Goal: Task Accomplishment & Management: Complete application form

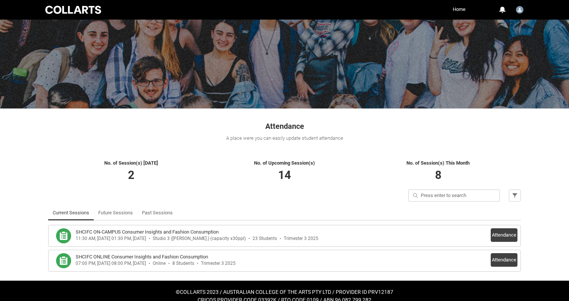
scroll to position [43, 0]
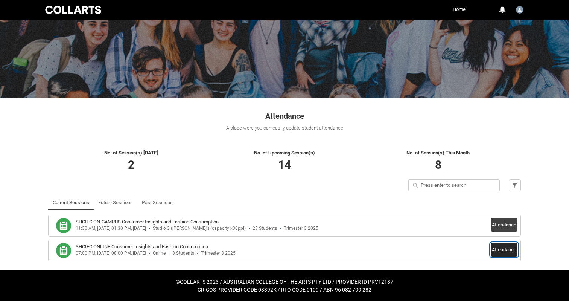
click at [502, 252] on button "Attendance" at bounding box center [504, 250] width 27 height 14
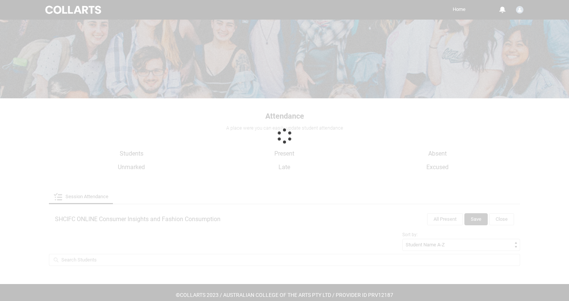
click at [502, 252] on div at bounding box center [284, 135] width 569 height 357
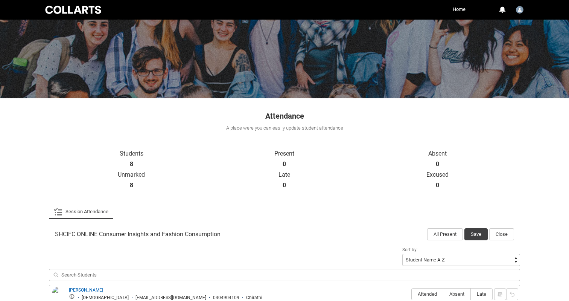
scroll to position [223, 0]
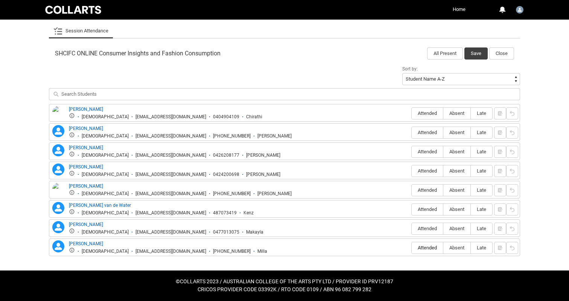
click at [430, 248] on span "Attended" at bounding box center [427, 248] width 31 height 6
click at [412, 248] on input "Attended" at bounding box center [411, 247] width 0 height 0
type lightning-radio-group "Attended"
radio input "true"
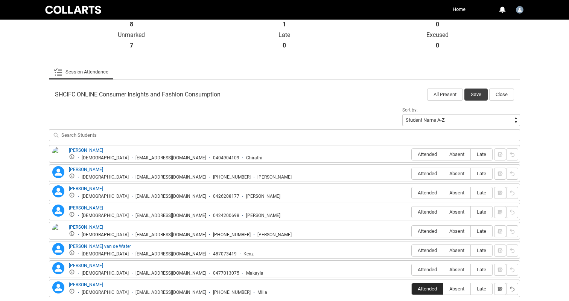
scroll to position [179, 0]
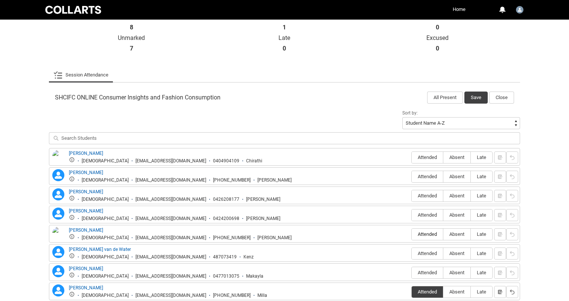
click at [427, 234] on span "Attended" at bounding box center [427, 234] width 31 height 6
click at [412, 234] on input "Attended" at bounding box center [411, 234] width 0 height 0
type lightning-radio-group "Attended"
radio input "true"
click at [431, 194] on span "Attended" at bounding box center [427, 196] width 31 height 6
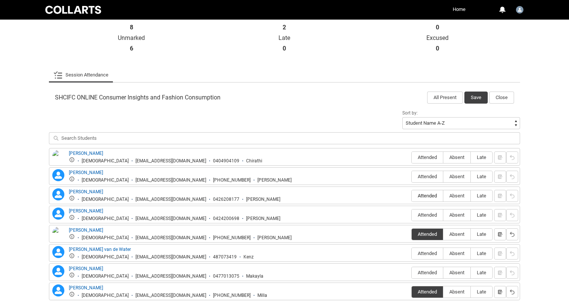
click at [412, 195] on input "Attended" at bounding box center [411, 195] width 0 height 0
type lightning-radio-group "Attended"
radio input "true"
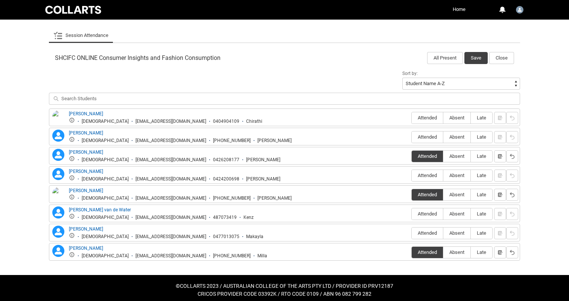
scroll to position [223, 0]
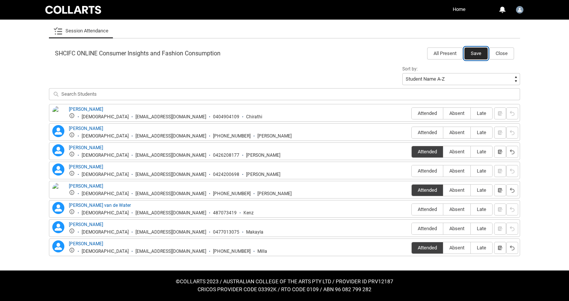
click at [477, 53] on button "Save" at bounding box center [475, 53] width 23 height 12
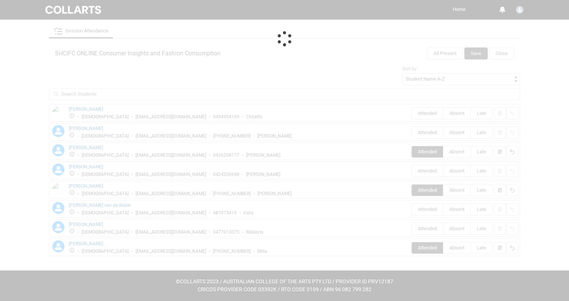
scroll to position [43, 0]
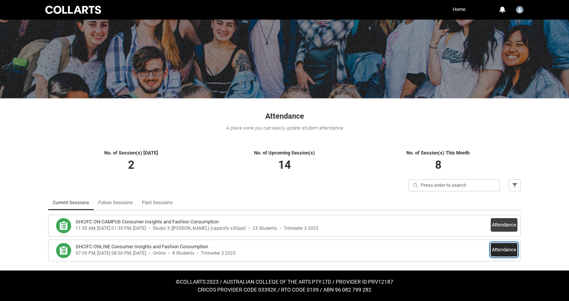
click at [502, 252] on button "Attendance" at bounding box center [504, 250] width 27 height 14
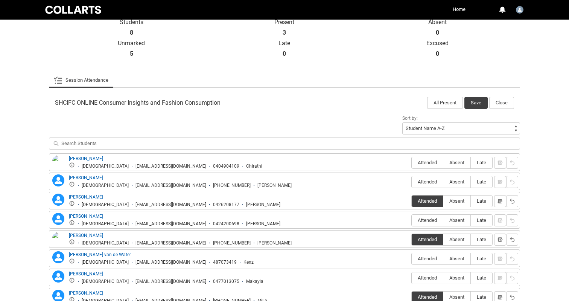
scroll to position [223, 0]
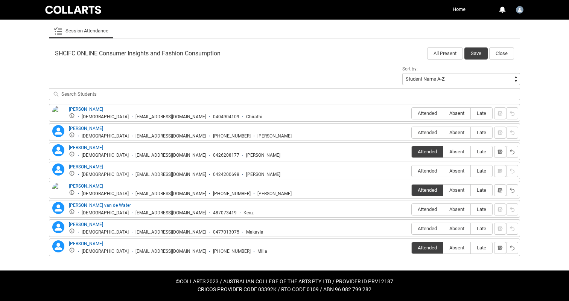
click at [456, 113] on span "Absent" at bounding box center [456, 113] width 27 height 6
click at [443, 113] on input "Absent" at bounding box center [443, 113] width 0 height 0
type lightning-radio-group "Absent"
radio input "true"
click at [460, 133] on span "Absent" at bounding box center [456, 132] width 27 height 6
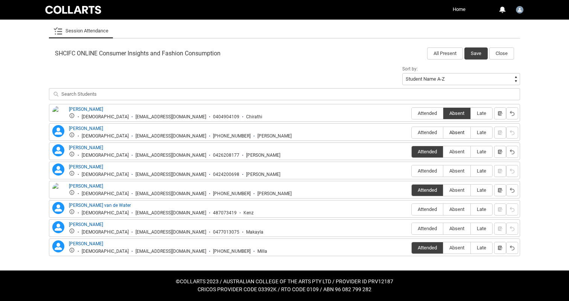
click at [443, 132] on input "Absent" at bounding box center [443, 132] width 0 height 0
type lightning-radio-group "Absent"
radio input "true"
click at [433, 168] on span "Attended" at bounding box center [427, 171] width 31 height 6
click at [412, 170] on input "Attended" at bounding box center [411, 170] width 0 height 0
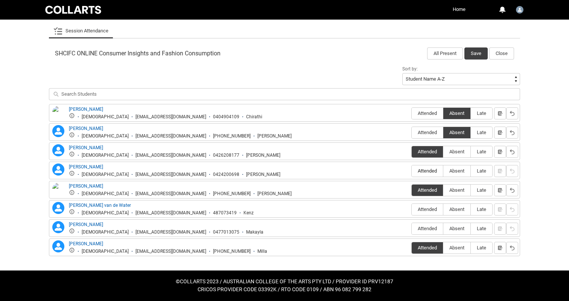
type lightning-radio-group "Attended"
radio input "true"
click at [426, 209] on span "Attended" at bounding box center [427, 209] width 31 height 6
click at [412, 209] on input "Attended" at bounding box center [411, 209] width 0 height 0
type lightning-radio-group "Attended"
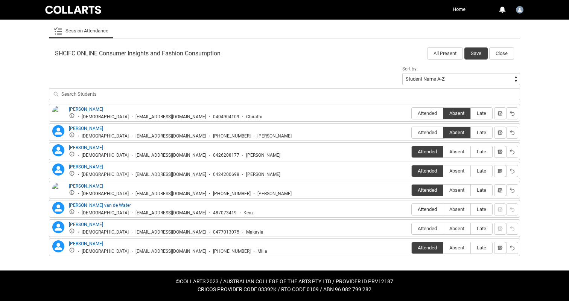
radio input "true"
click at [461, 225] on label "Absent" at bounding box center [456, 229] width 27 height 12
click at [443, 228] on input "Absent" at bounding box center [443, 228] width 0 height 0
type lightning-radio-group "Absent"
radio input "true"
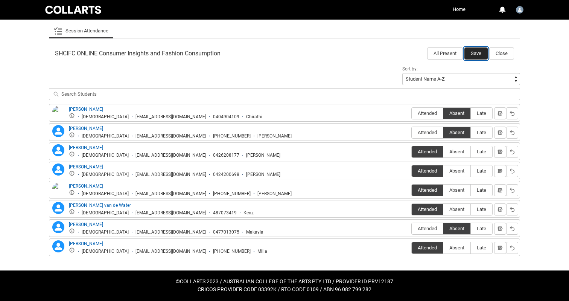
click at [477, 52] on button "Save" at bounding box center [475, 53] width 23 height 12
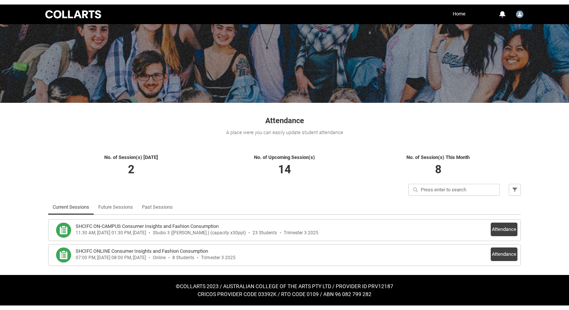
scroll to position [33, 0]
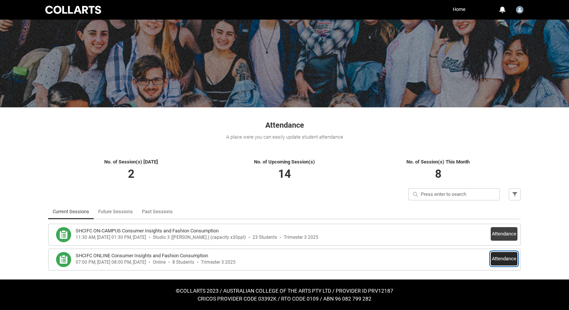
click at [500, 259] on button "Attendance" at bounding box center [504, 259] width 27 height 14
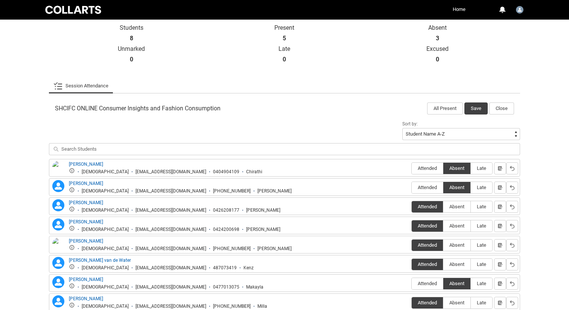
scroll to position [214, 0]
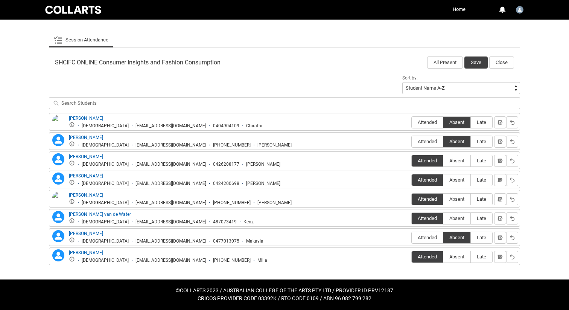
drag, startPoint x: 103, startPoint y: 125, endPoint x: 182, endPoint y: 126, distance: 79.4
click at [182, 126] on ul "[DEMOGRAPHIC_DATA] [EMAIL_ADDRESS][DOMAIN_NAME] 0404904109 Chirathi" at bounding box center [165, 125] width 193 height 7
copy div "[EMAIL_ADDRESS][DOMAIN_NAME]"
drag, startPoint x: 104, startPoint y: 145, endPoint x: 182, endPoint y: 148, distance: 78.0
click at [182, 148] on ul "[DEMOGRAPHIC_DATA] [EMAIL_ADDRESS][DOMAIN_NAME] [PHONE_NUMBER] Claire" at bounding box center [180, 144] width 223 height 7
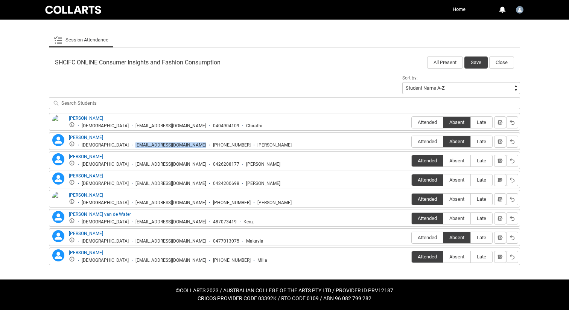
copy div "[EMAIL_ADDRESS][DOMAIN_NAME]"
drag, startPoint x: 103, startPoint y: 241, endPoint x: 181, endPoint y: 242, distance: 77.9
click at [181, 242] on li "[EMAIL_ADDRESS][DOMAIN_NAME]" at bounding box center [168, 241] width 78 height 6
copy div "[EMAIL_ADDRESS][DOMAIN_NAME]"
